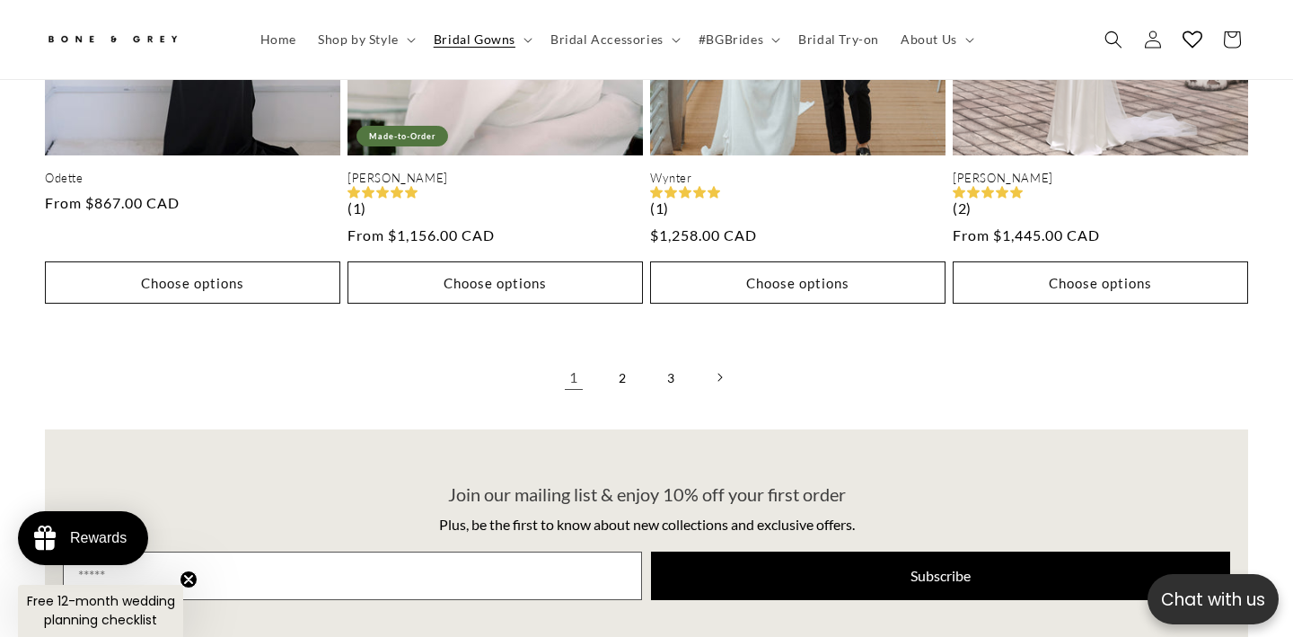
scroll to position [0, 873]
click at [622, 357] on link "2" at bounding box center [622, 377] width 40 height 40
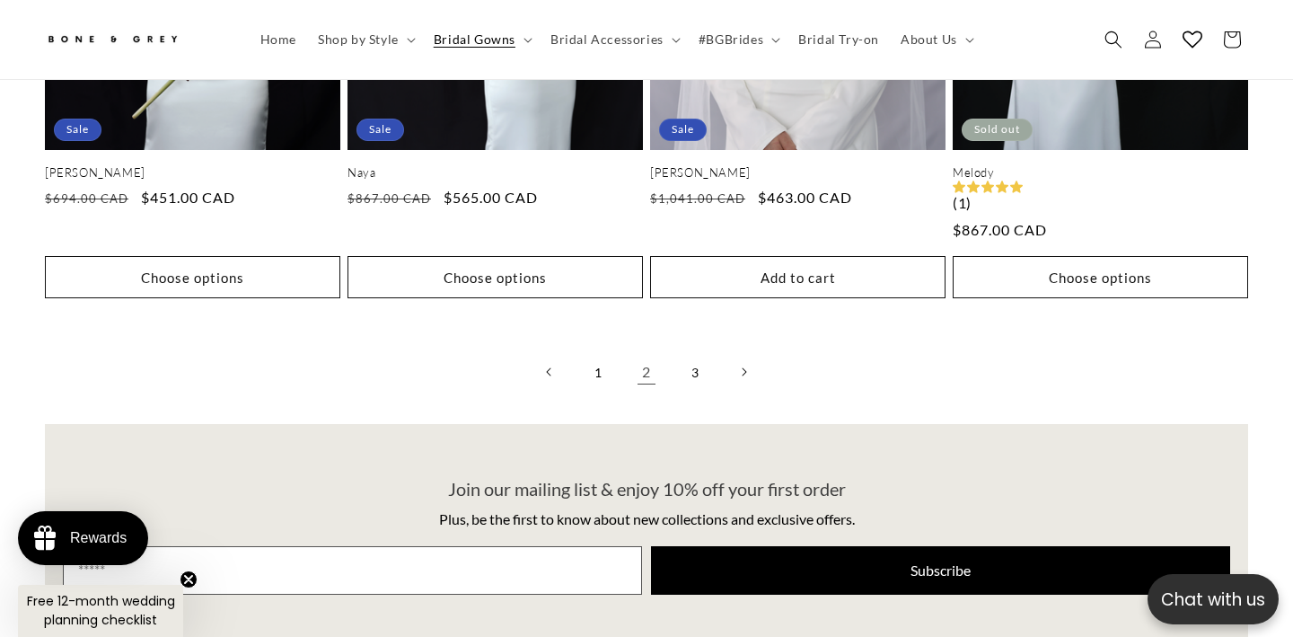
scroll to position [4679, 0]
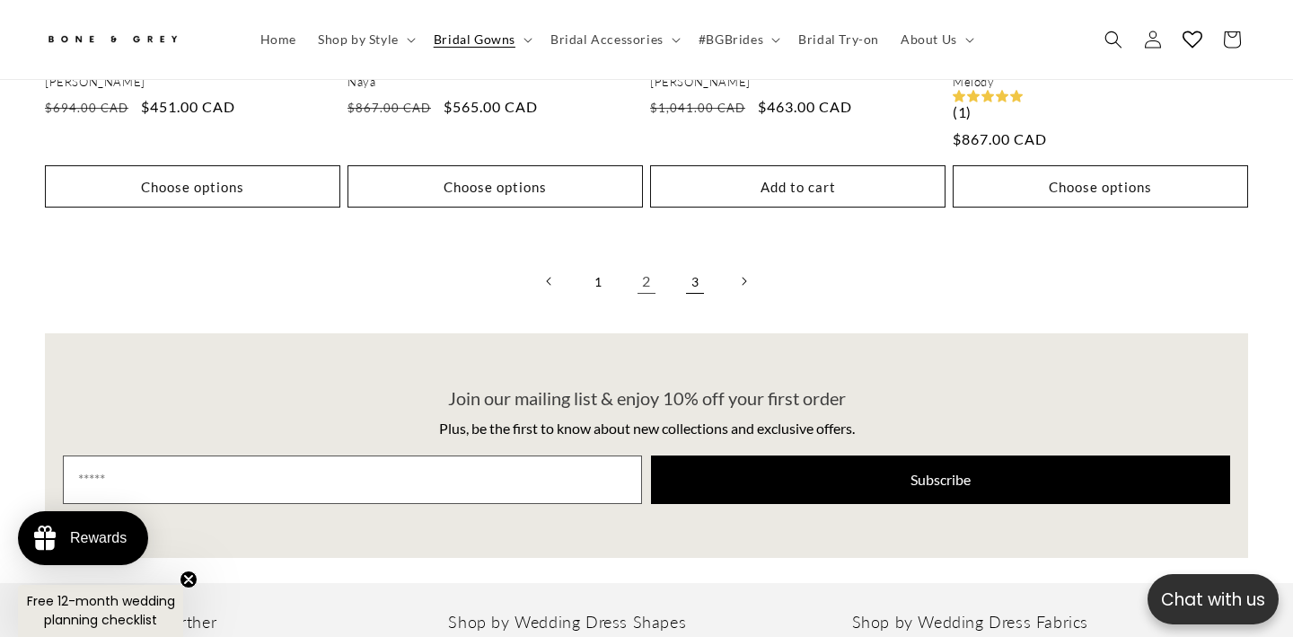
click at [697, 261] on link "3" at bounding box center [695, 281] width 40 height 40
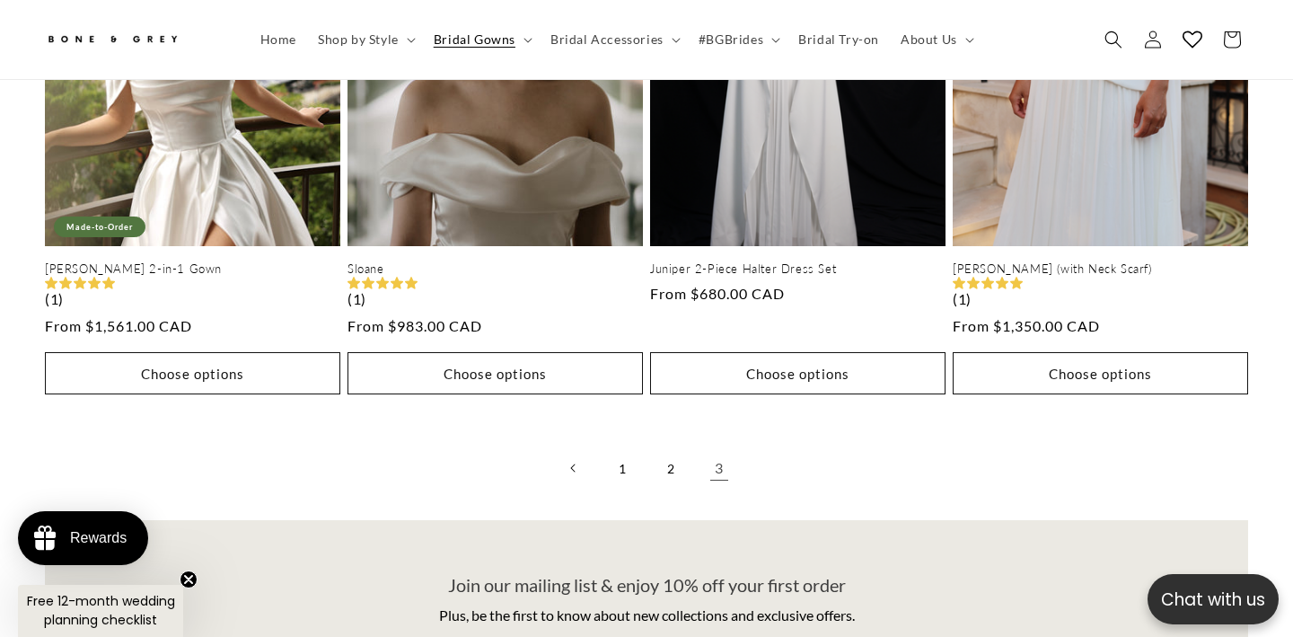
scroll to position [3934, 0]
